Goal: Communication & Community: Answer question/provide support

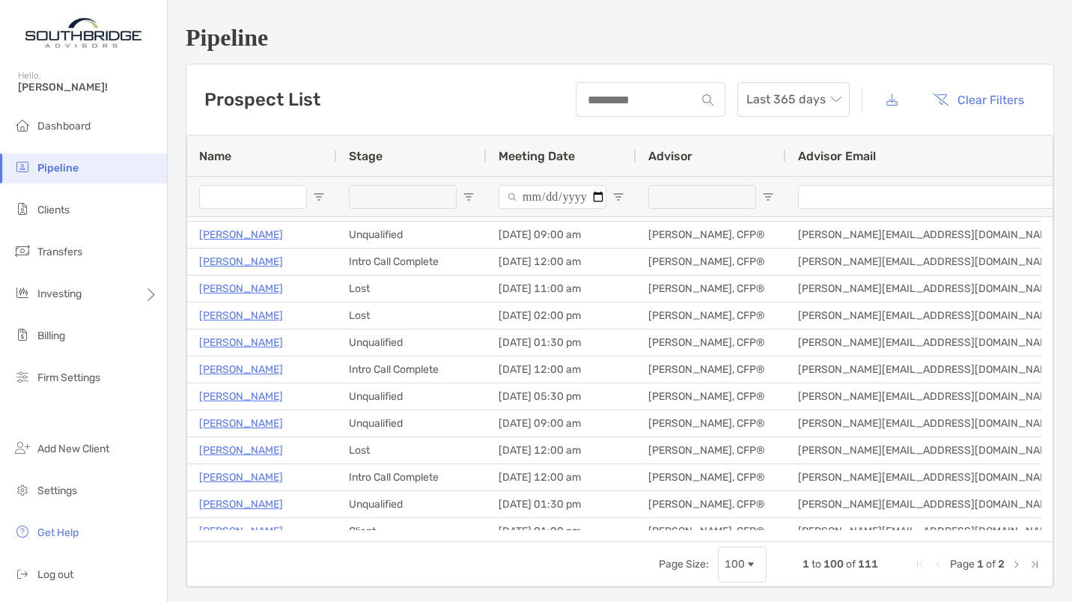
scroll to position [195, 0]
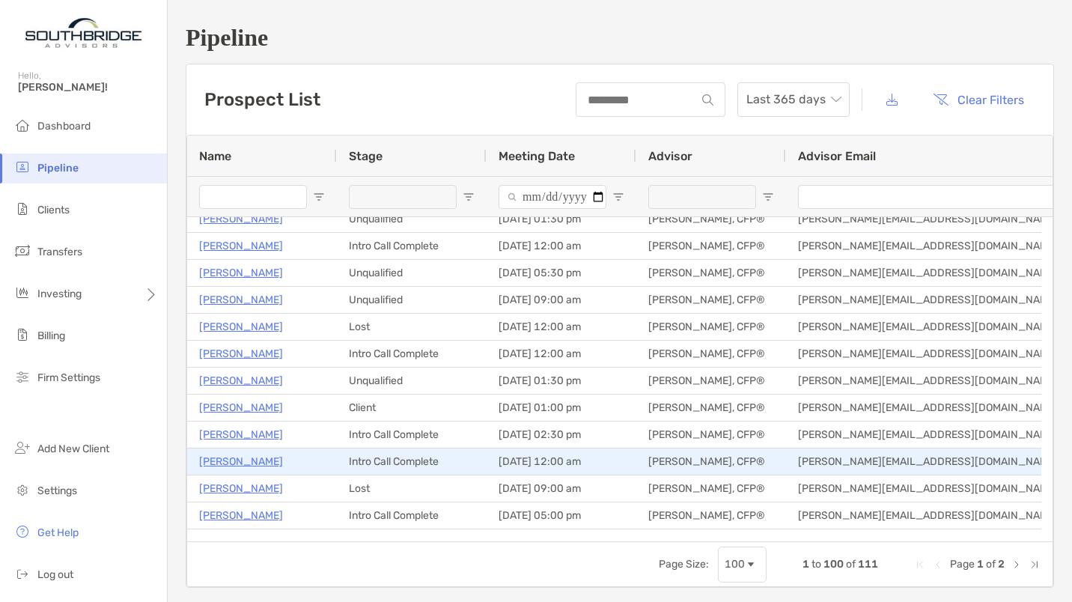
click at [242, 454] on p "[PERSON_NAME]" at bounding box center [241, 461] width 84 height 19
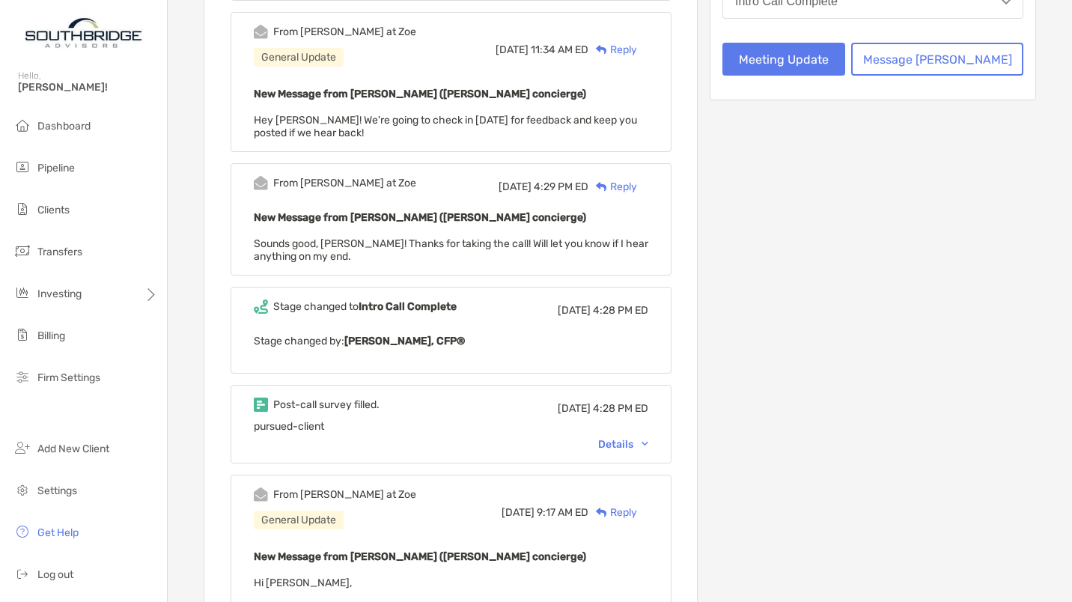
scroll to position [404, 0]
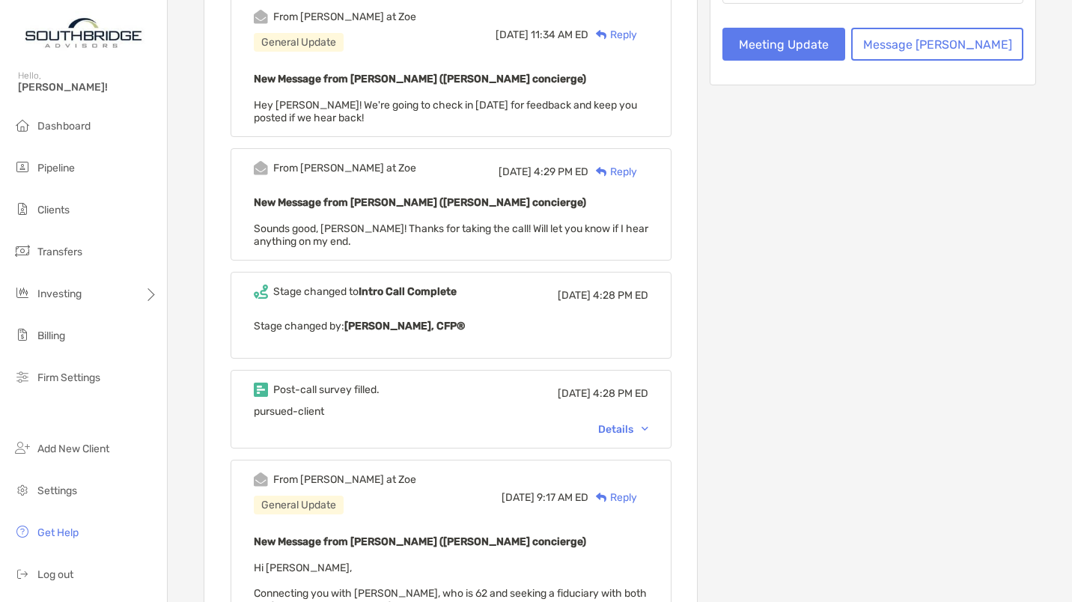
click at [629, 423] on div "Details" at bounding box center [623, 429] width 50 height 13
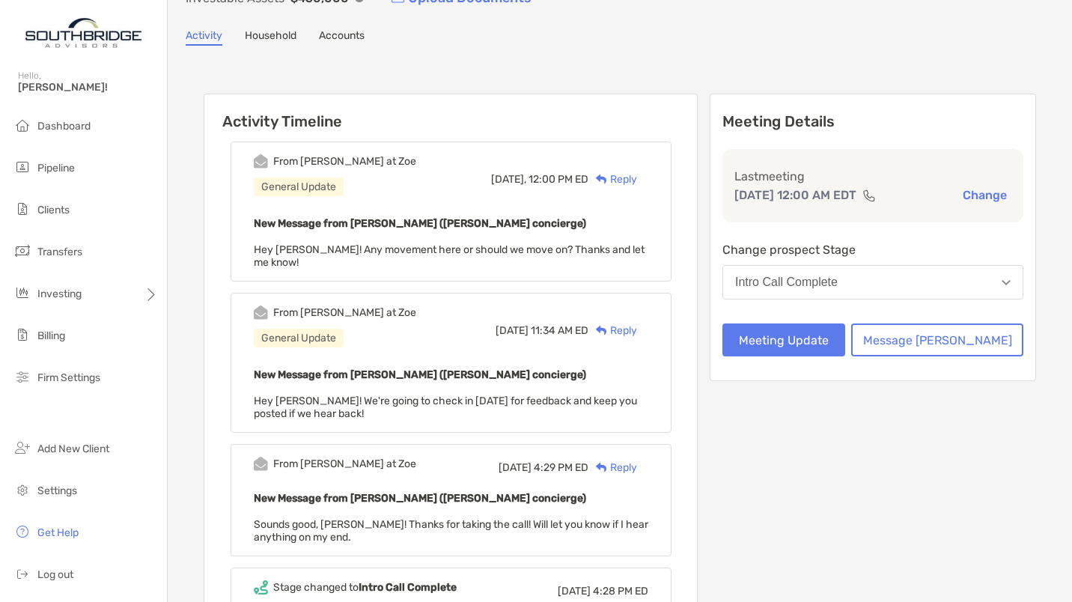
scroll to position [0, 0]
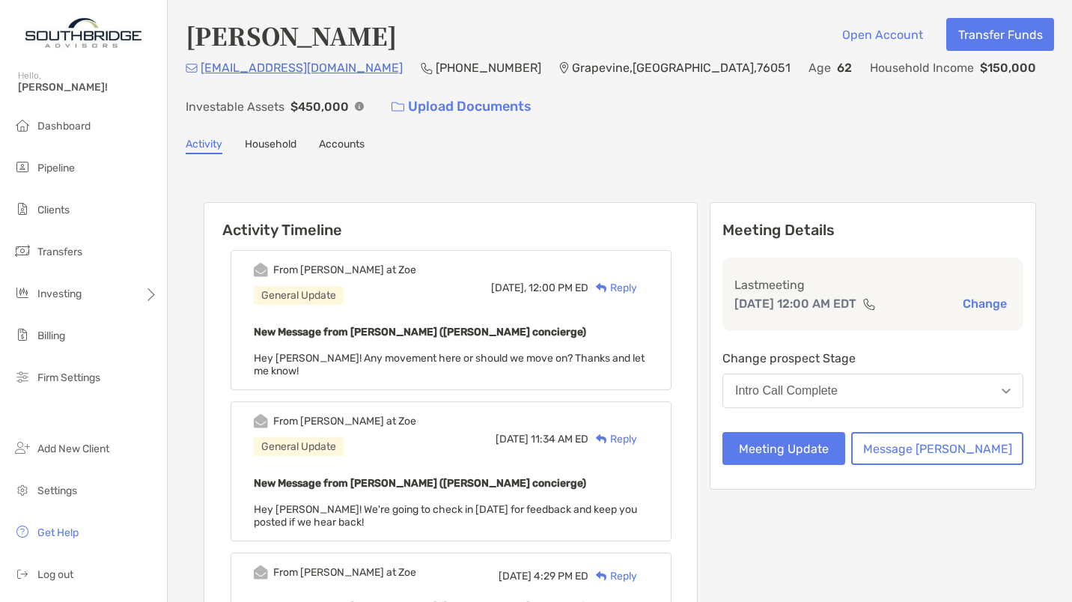
click at [343, 70] on div "mickmassey@gmail.com (214) 537-3990 Grapevine , TX , 76051 Age 62 Household Inc…" at bounding box center [620, 90] width 868 height 64
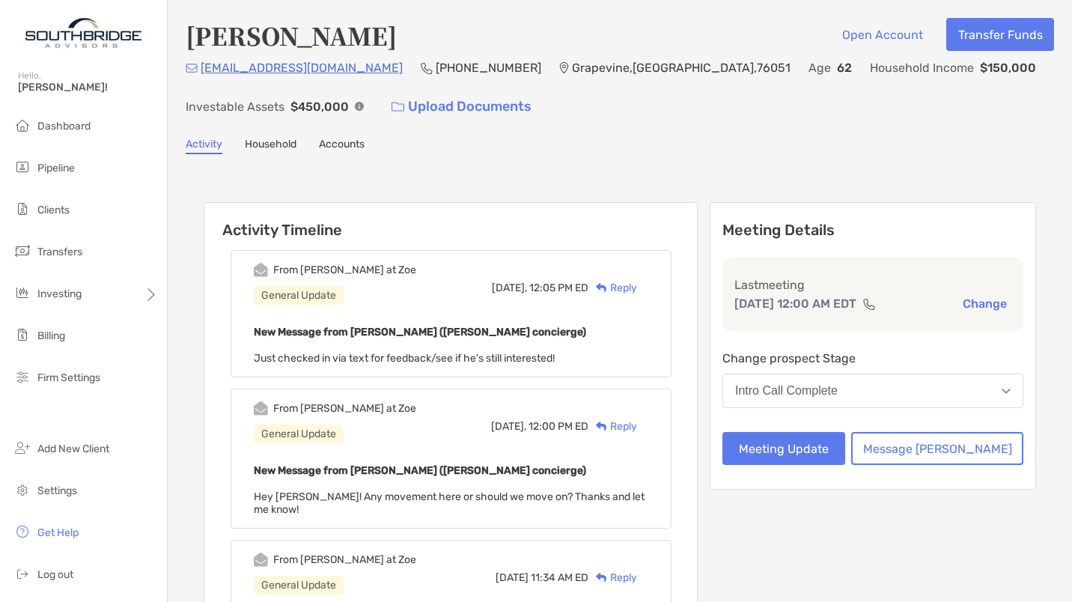
click at [637, 284] on div "Reply" at bounding box center [612, 288] width 49 height 16
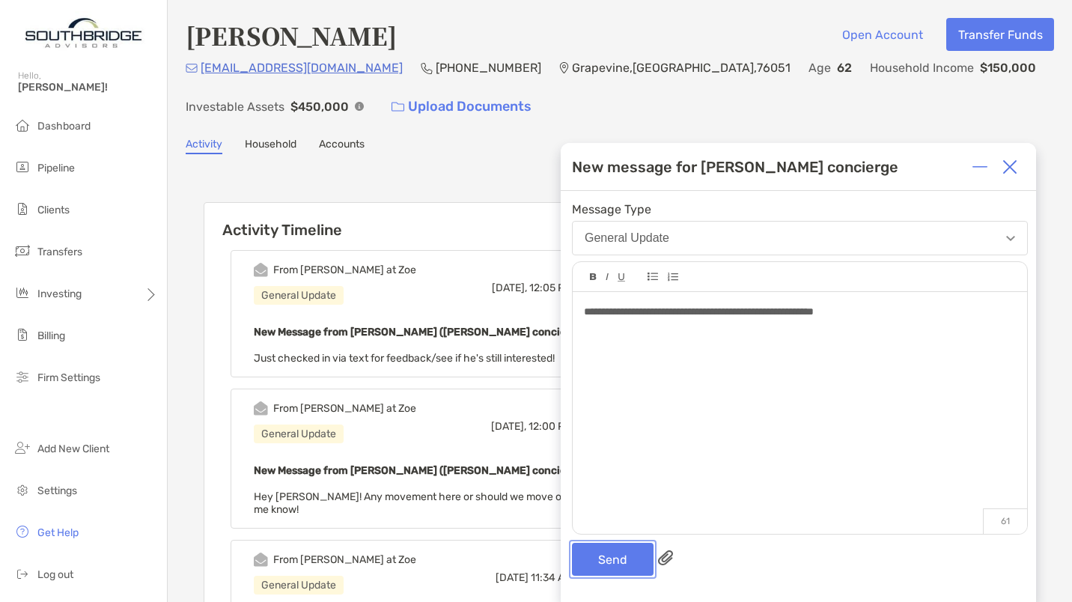
click at [614, 564] on button "Send" at bounding box center [613, 559] width 82 height 33
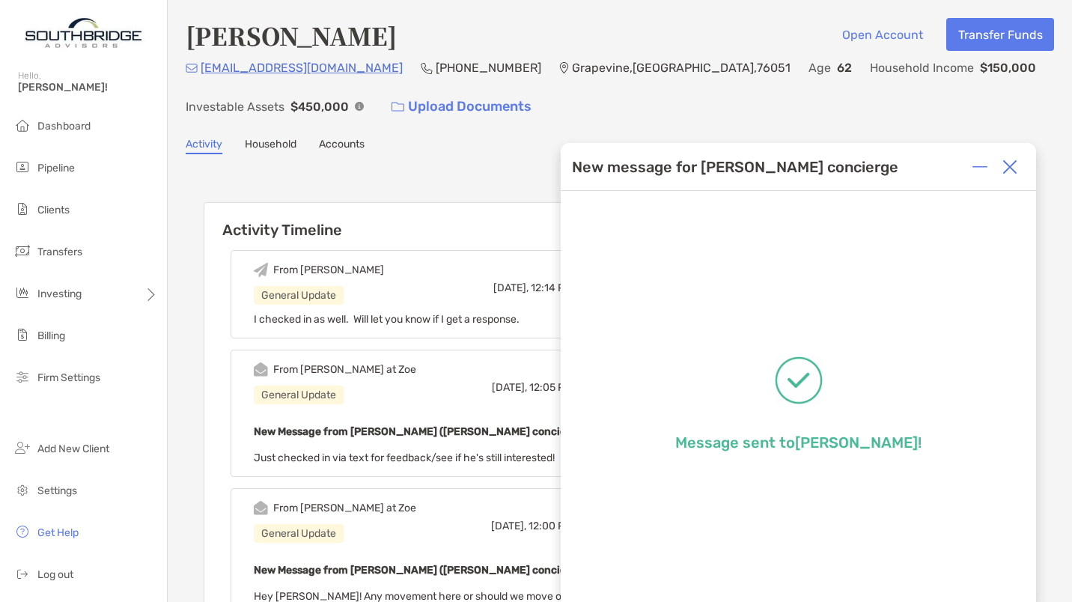
click at [1011, 165] on img at bounding box center [1009, 166] width 15 height 15
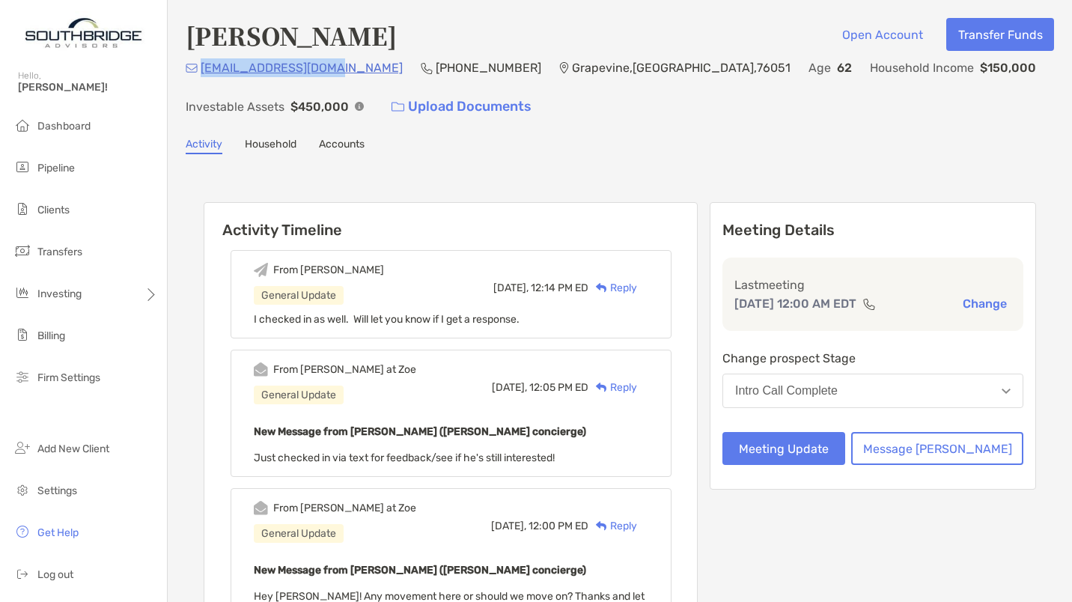
drag, startPoint x: 339, startPoint y: 70, endPoint x: 204, endPoint y: 77, distance: 135.7
click at [204, 77] on div "mickmassey@gmail.com (214) 537-3990 Grapevine , TX , 76051 Age 62 Household Inc…" at bounding box center [620, 90] width 868 height 64
copy p "mickmassey@gmail.com"
click at [67, 120] on span "Dashboard" at bounding box center [63, 126] width 53 height 13
